Goal: Task Accomplishment & Management: Use online tool/utility

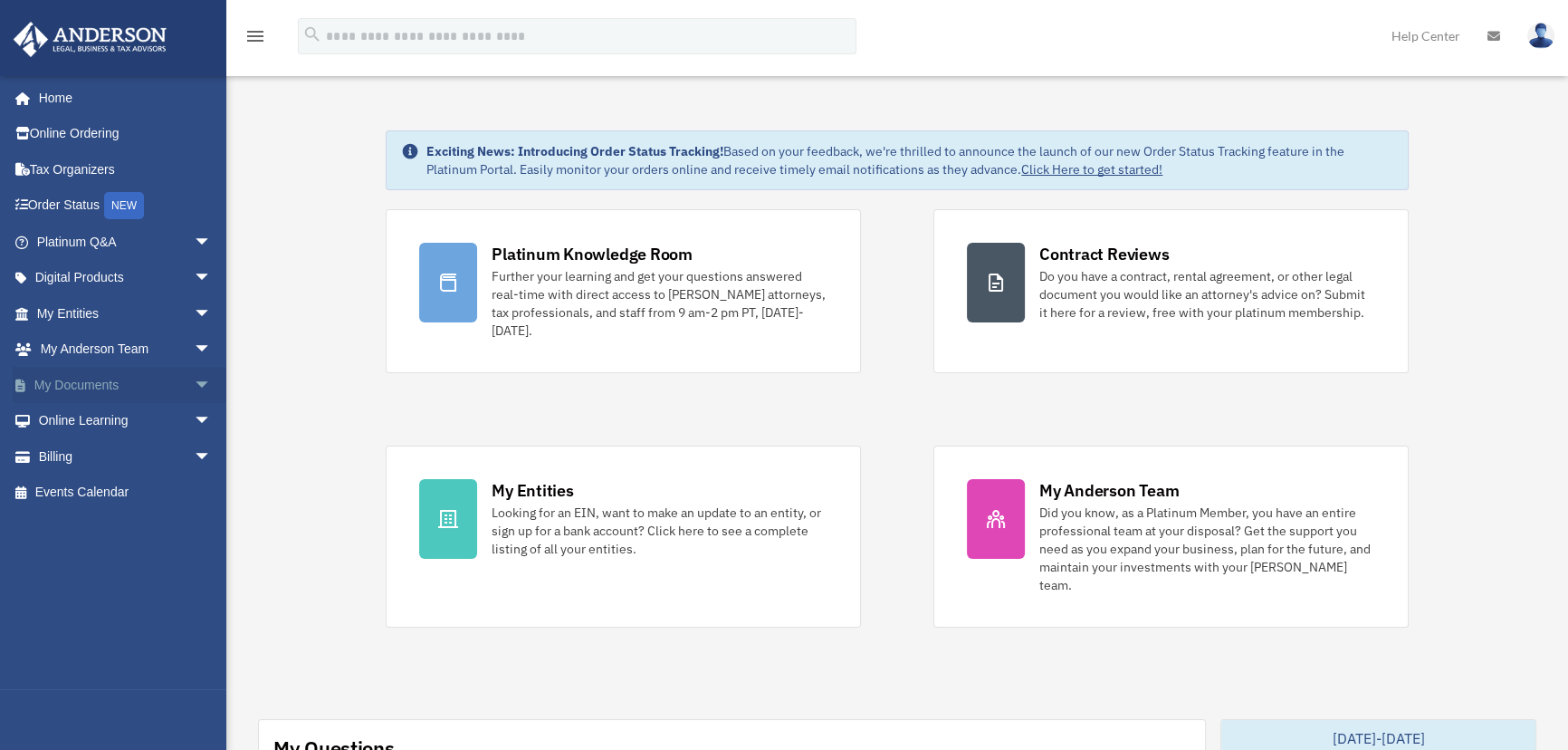
click at [136, 389] on link "My Documents arrow_drop_down" at bounding box center [125, 385] width 226 height 36
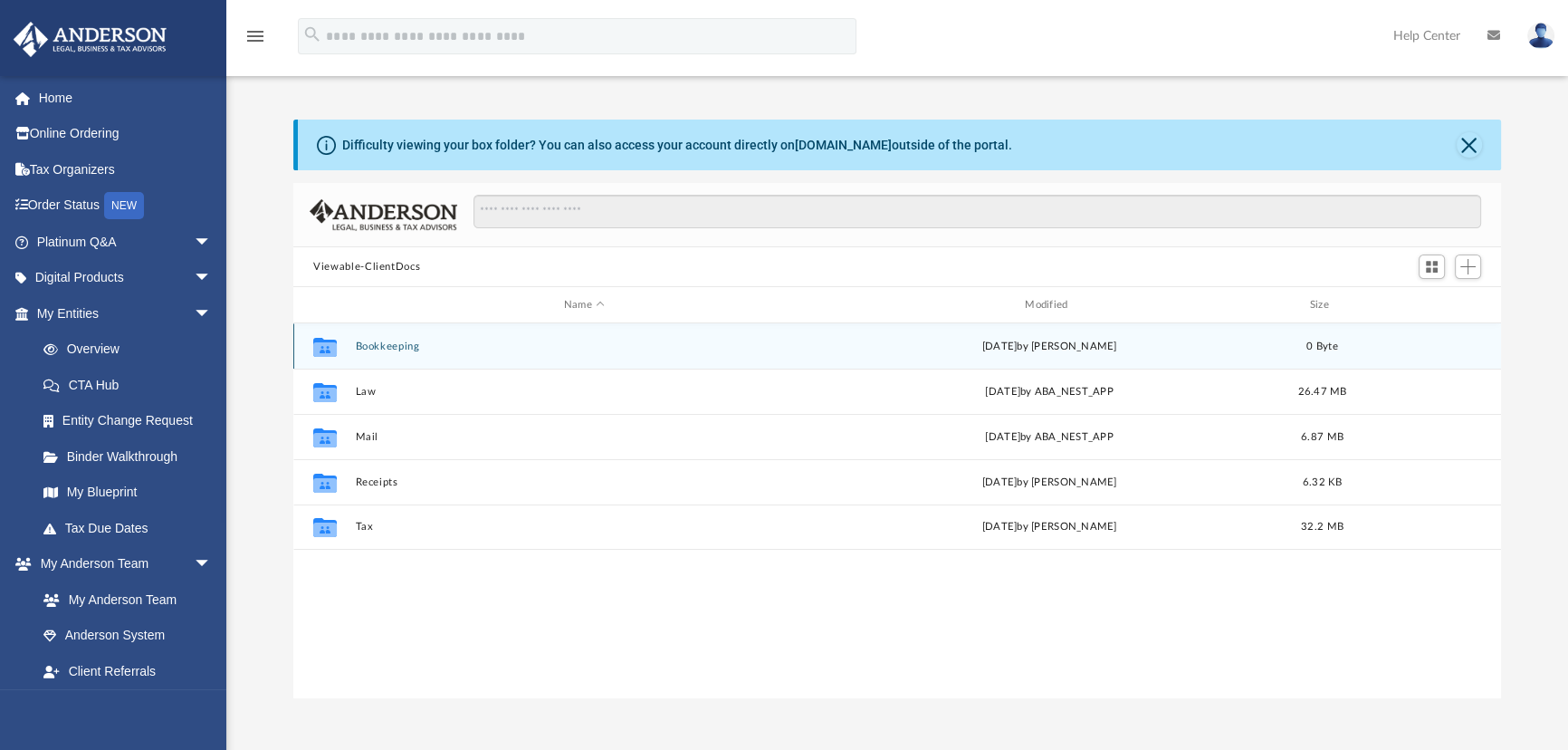
scroll to position [398, 1195]
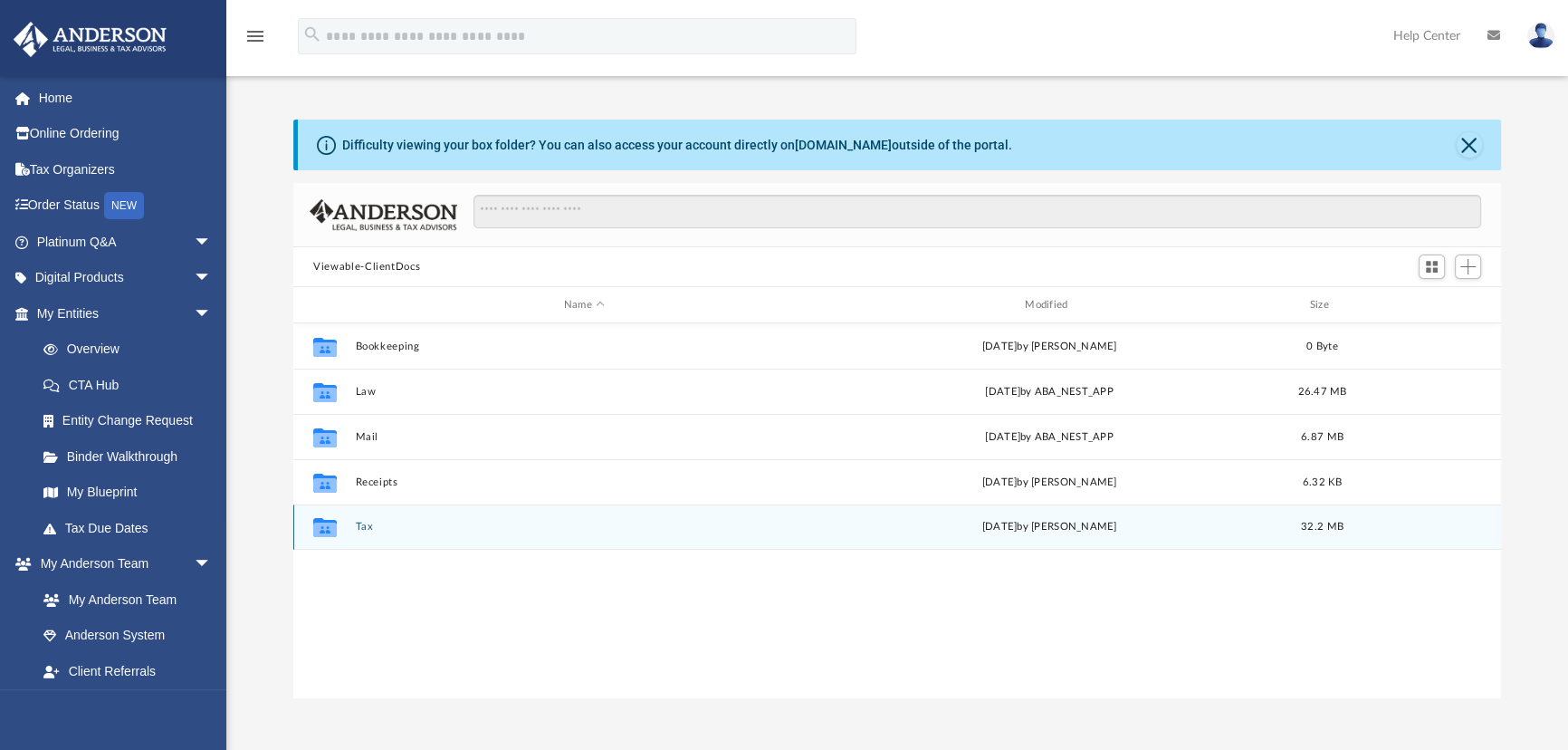
click at [361, 525] on button "Tax" at bounding box center [584, 526] width 457 height 11
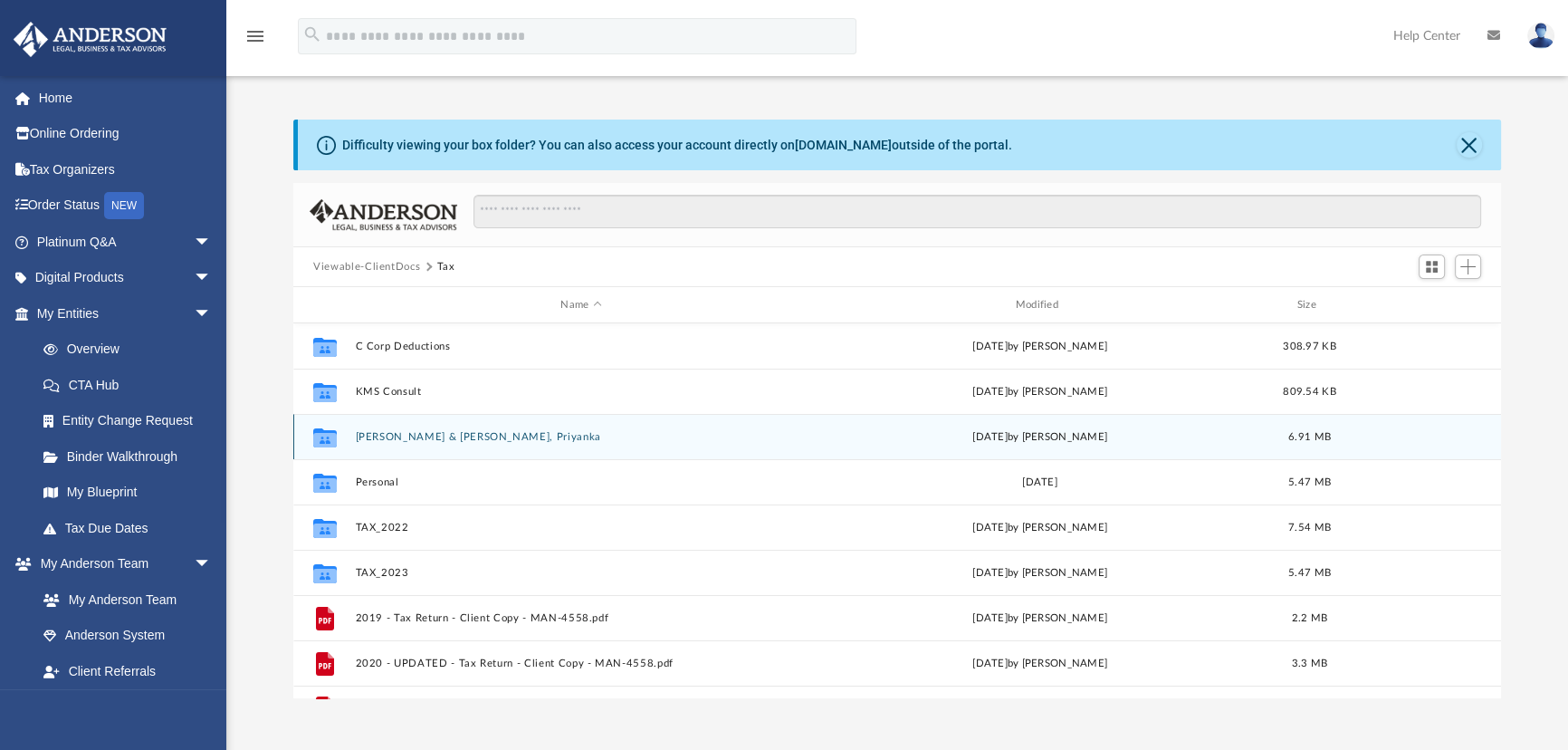
click at [401, 439] on button "[PERSON_NAME] & [PERSON_NAME], Priyanka" at bounding box center [581, 437] width 451 height 11
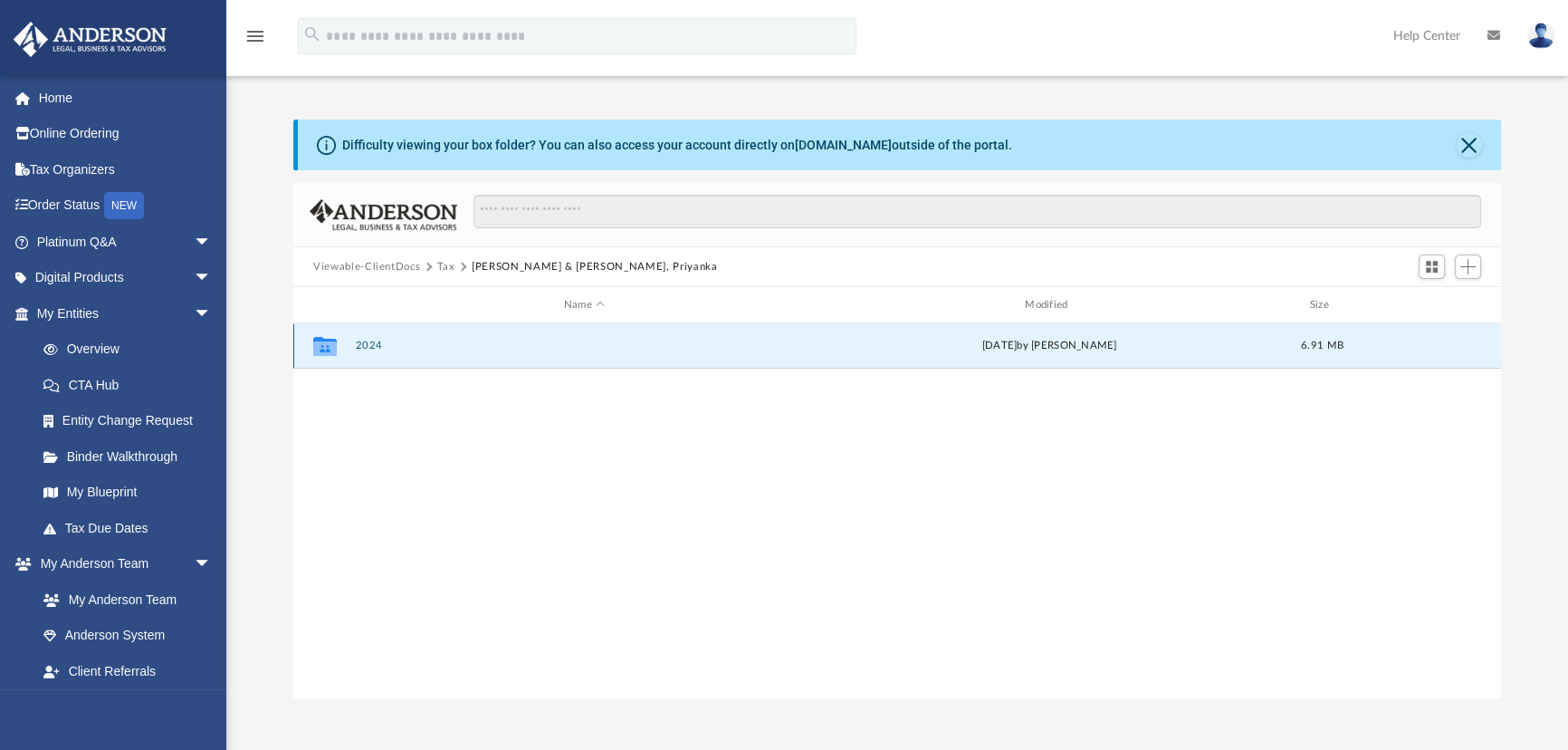
click at [373, 344] on button "2024" at bounding box center [584, 345] width 457 height 11
click at [406, 340] on button "Digital Tax Organizer" at bounding box center [584, 345] width 457 height 11
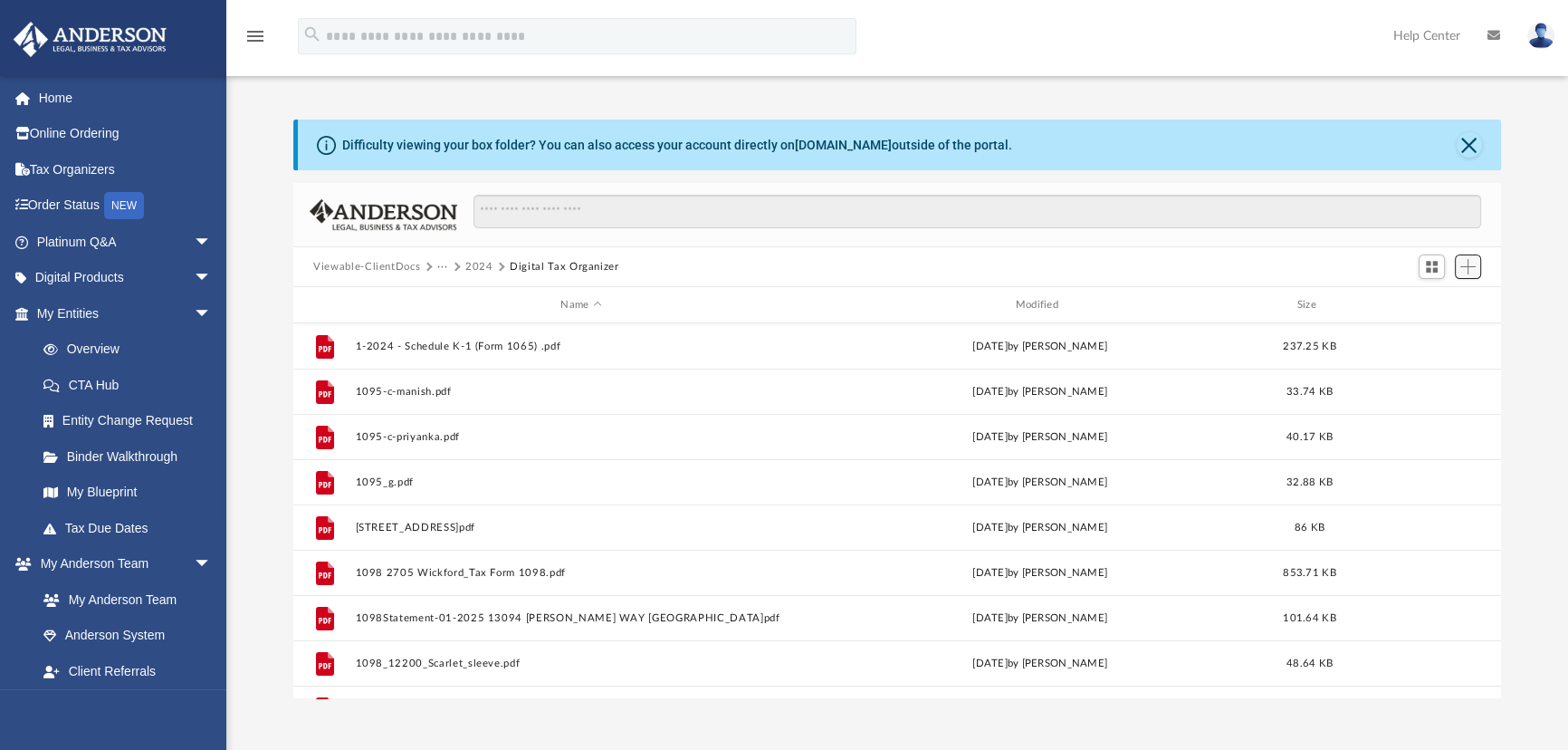
click at [1473, 270] on span "Add" at bounding box center [1467, 267] width 15 height 15
click at [1434, 299] on li "Upload" at bounding box center [1443, 303] width 58 height 19
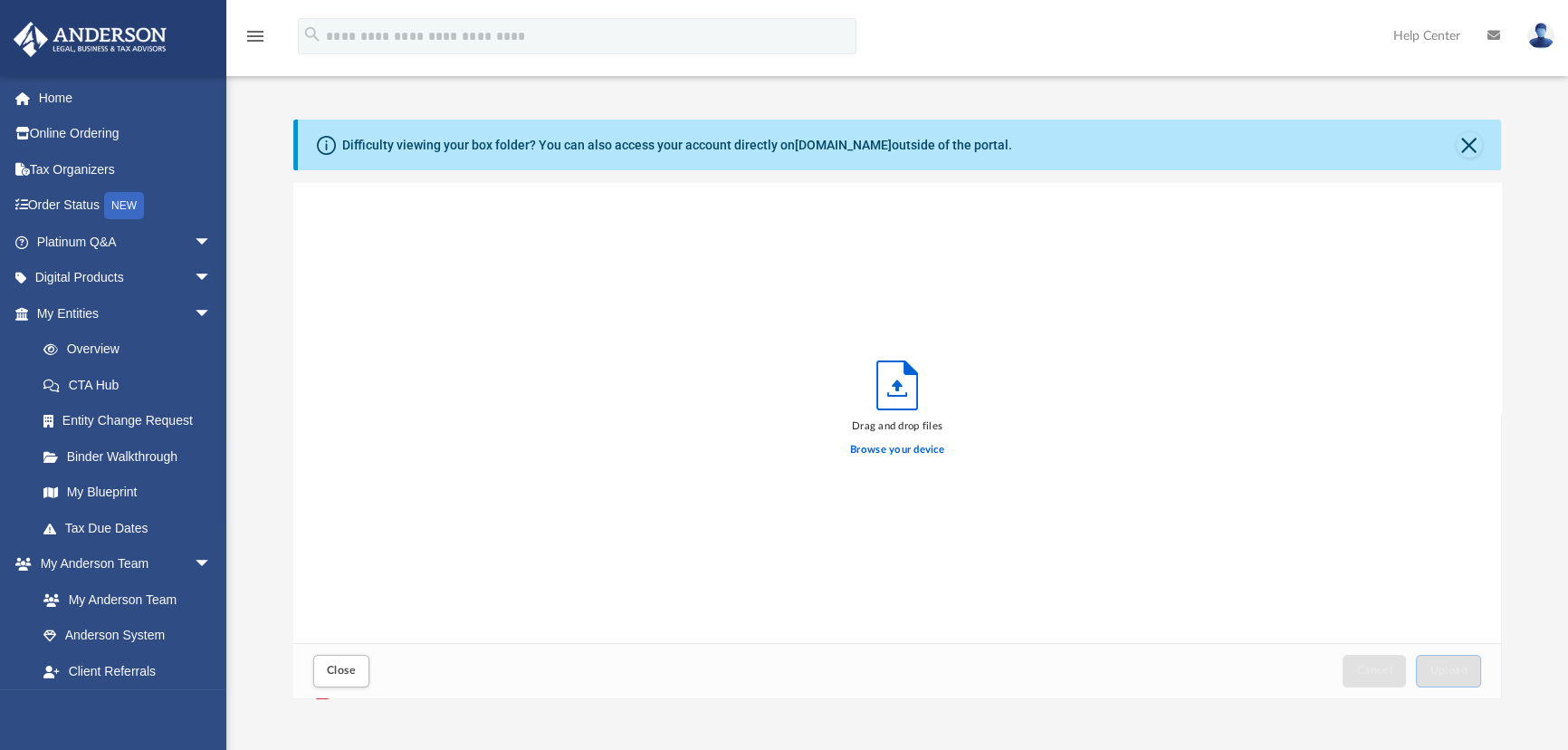
scroll to position [447, 1195]
click at [904, 447] on label "Browse your device" at bounding box center [897, 449] width 94 height 16
click at [0, 0] on input "Browse your device" at bounding box center [0, 0] width 0 height 0
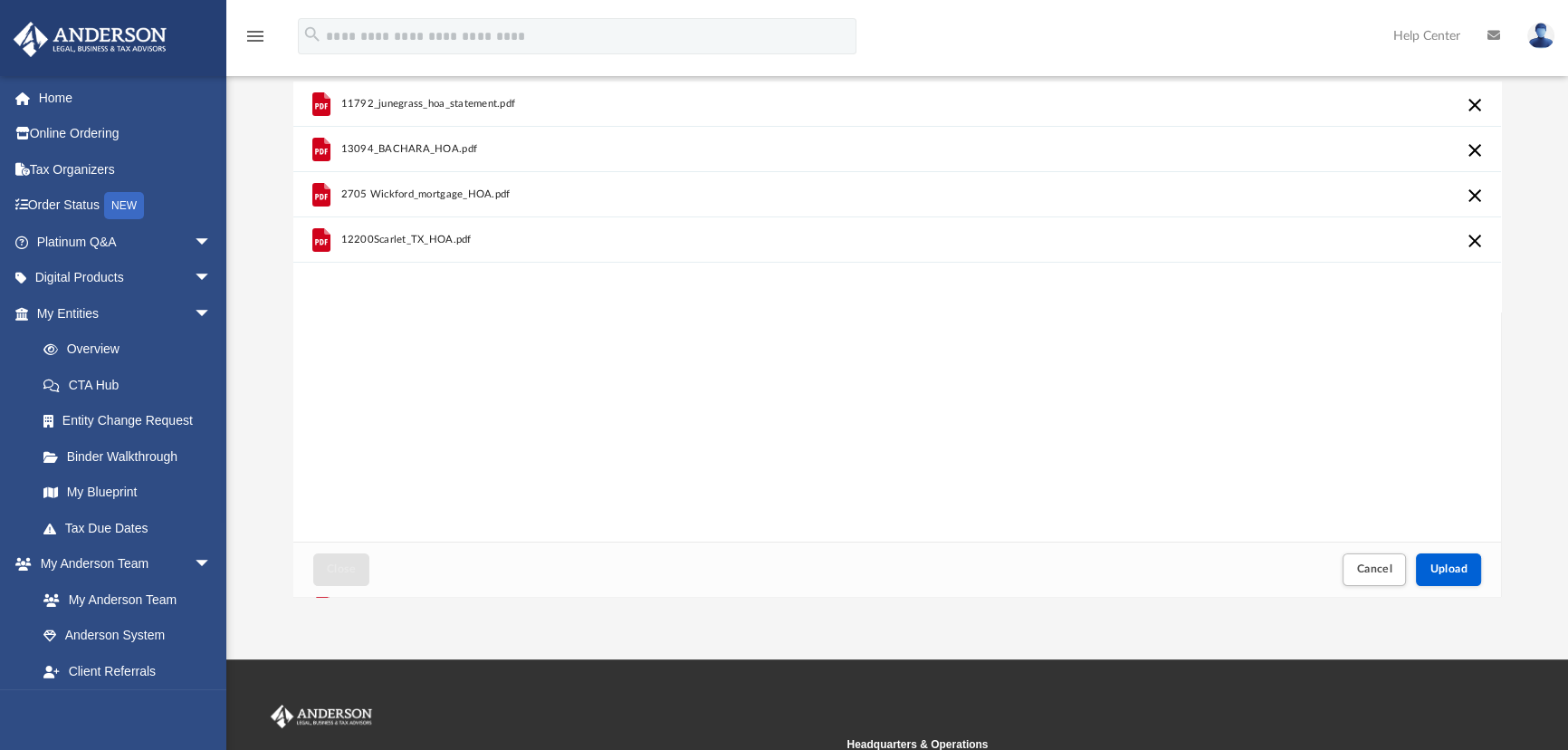
scroll to position [102, 0]
click at [1467, 561] on button "Upload" at bounding box center [1447, 569] width 65 height 32
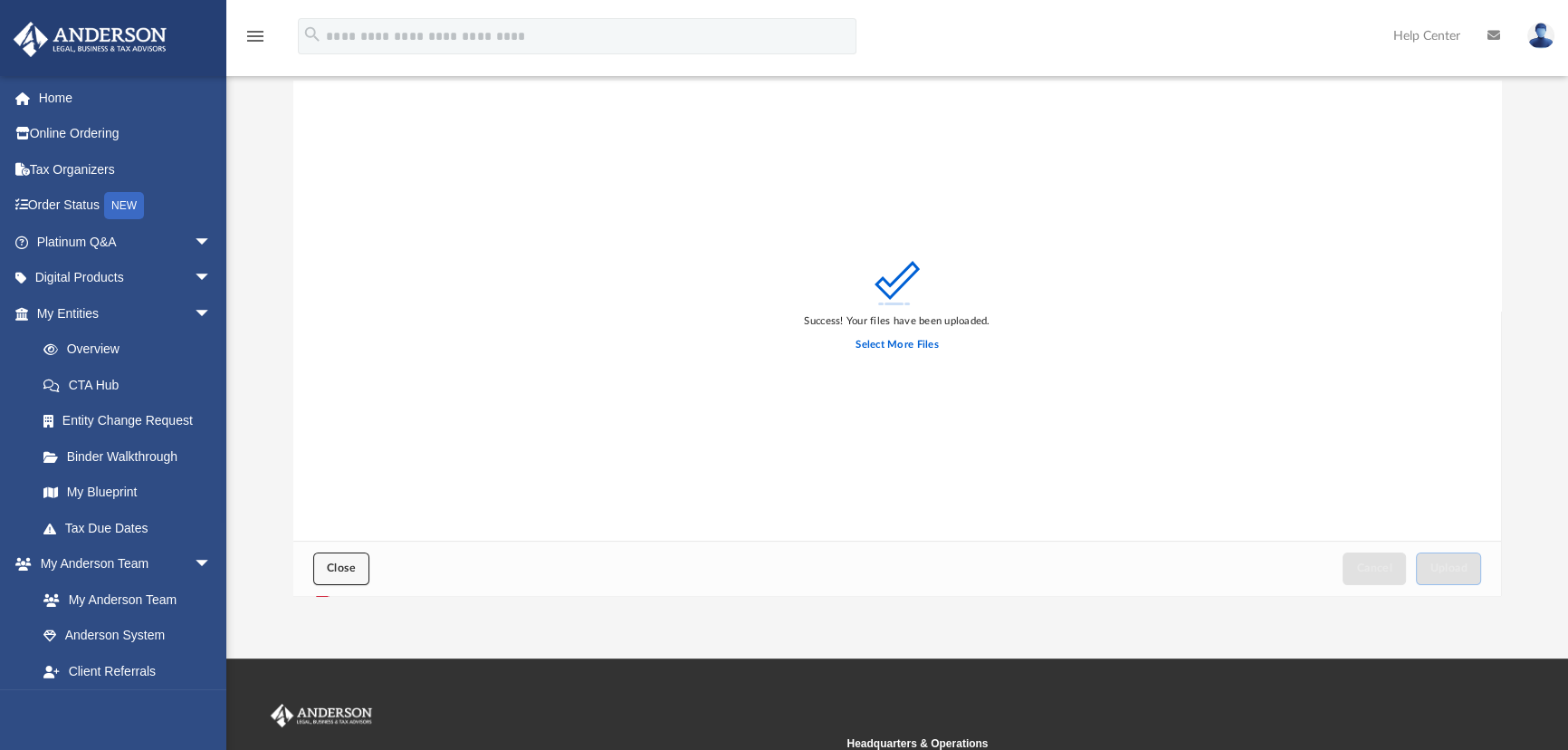
click at [337, 571] on span "Close" at bounding box center [341, 568] width 29 height 11
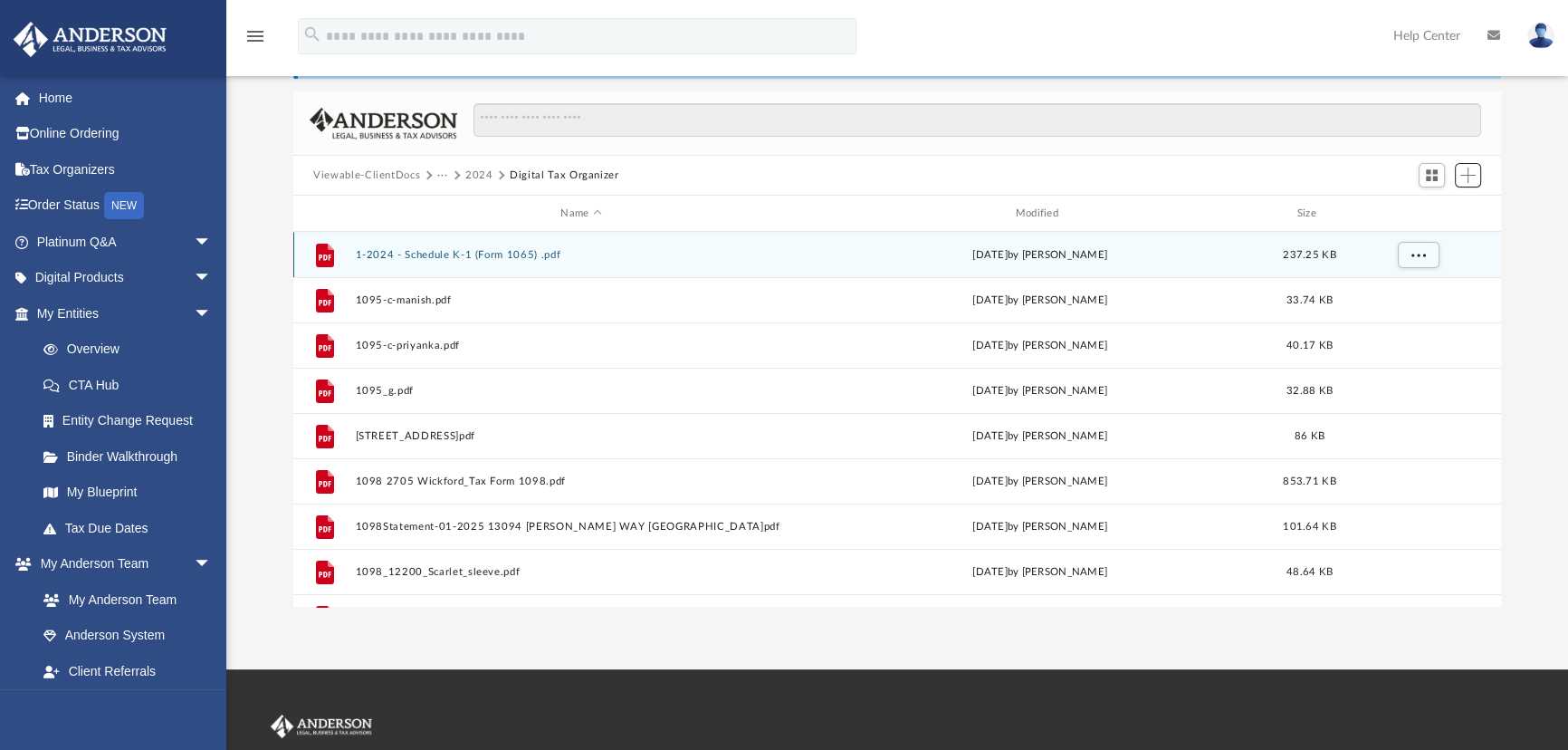
scroll to position [0, 0]
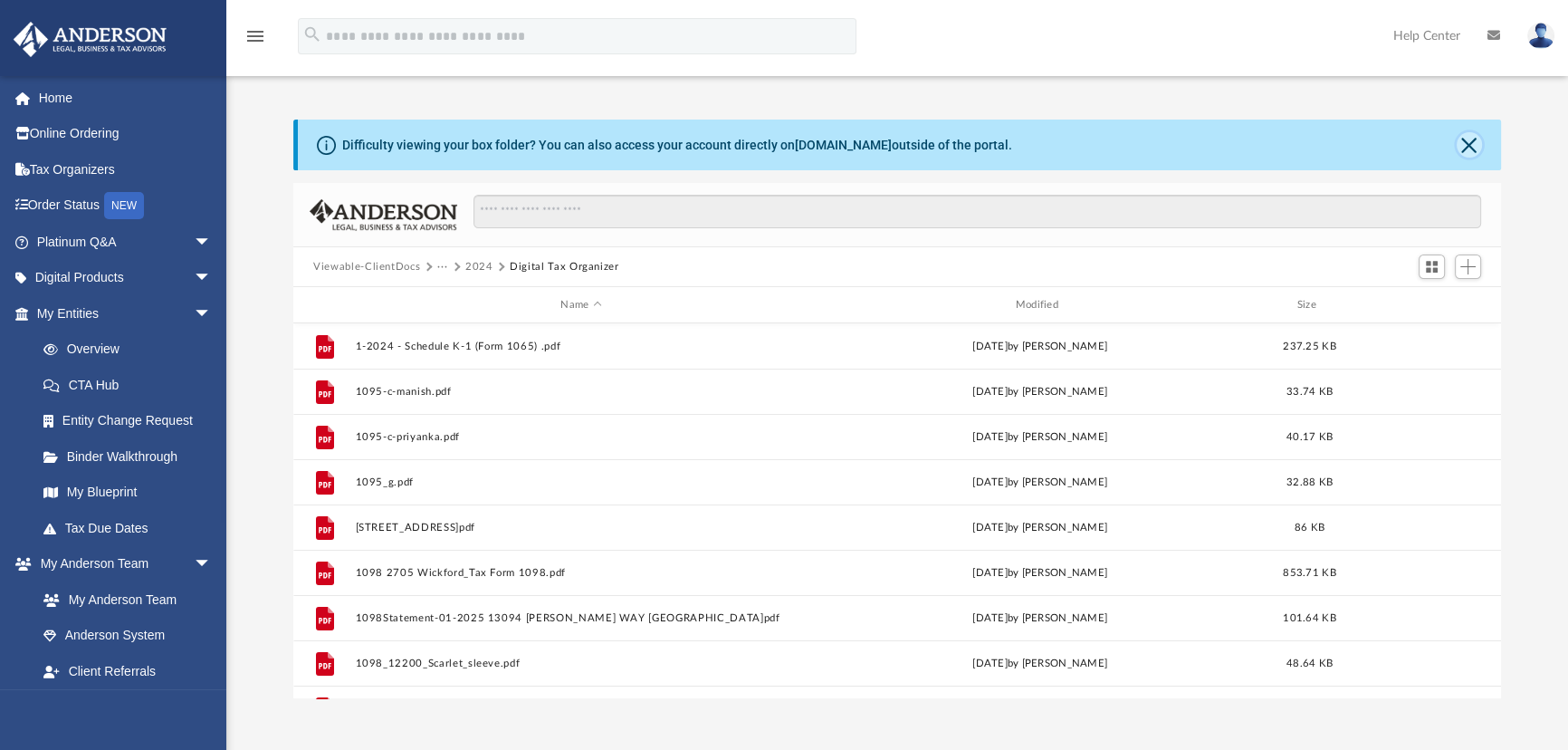
click at [1463, 143] on button "Close" at bounding box center [1469, 144] width 25 height 25
